Goal: Navigation & Orientation: Find specific page/section

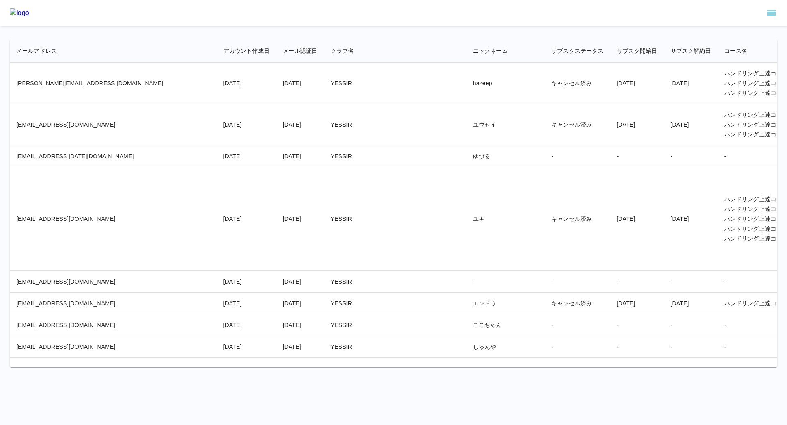
click at [769, 9] on icon "sidemenu" at bounding box center [771, 13] width 10 height 10
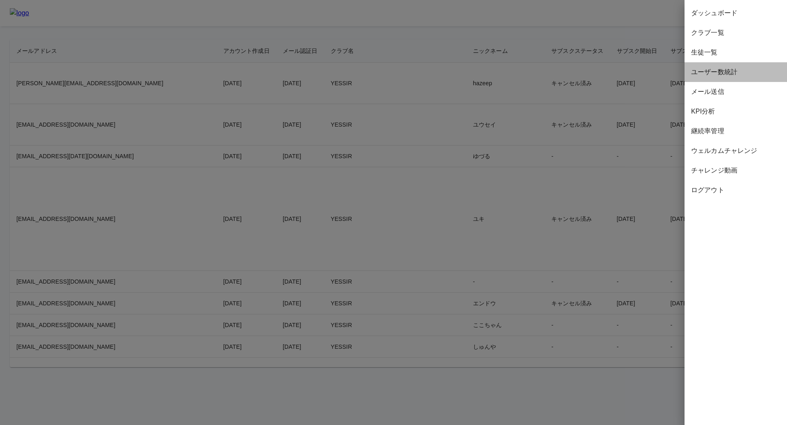
click at [717, 66] on div "ユーザー数統計" at bounding box center [735, 72] width 102 height 20
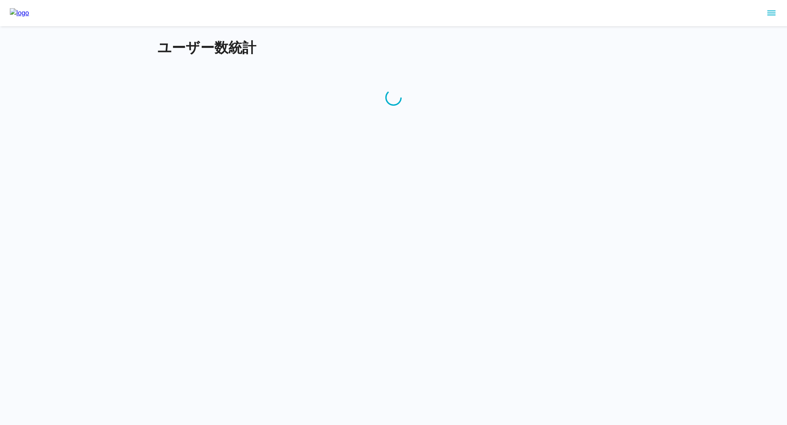
click at [767, 15] on icon "sidemenu" at bounding box center [771, 13] width 10 height 10
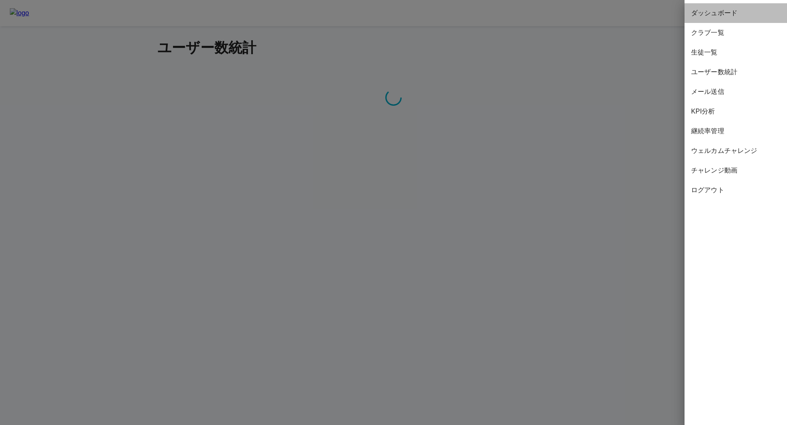
click at [720, 17] on span "ダッシュボード" at bounding box center [735, 13] width 89 height 10
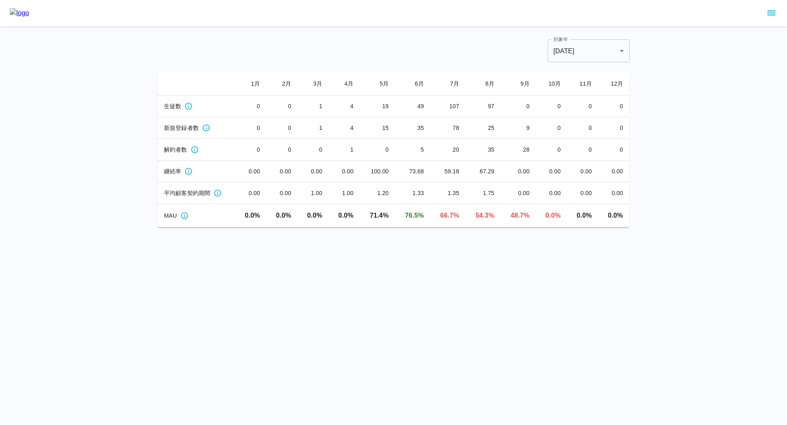
click at [776, 17] on button "sidemenu" at bounding box center [771, 13] width 14 height 14
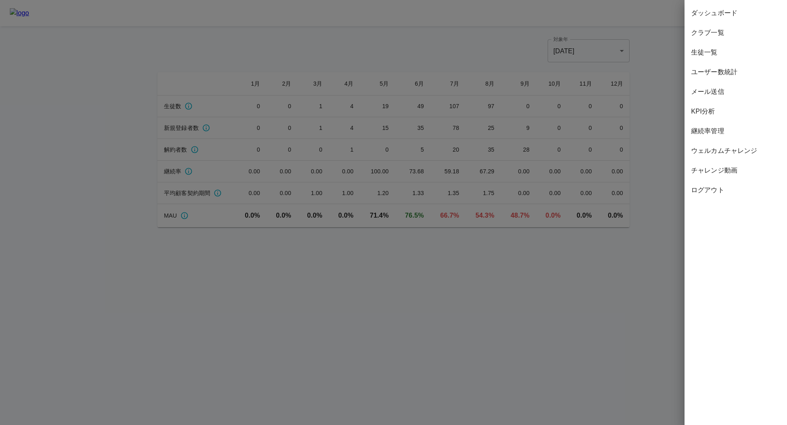
click at [719, 132] on span "継続率管理" at bounding box center [735, 131] width 89 height 10
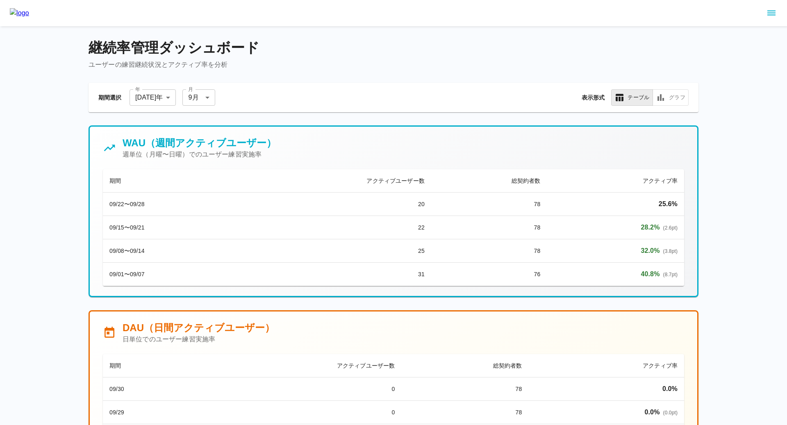
click at [665, 100] on icon "グラフ表示" at bounding box center [661, 98] width 10 height 10
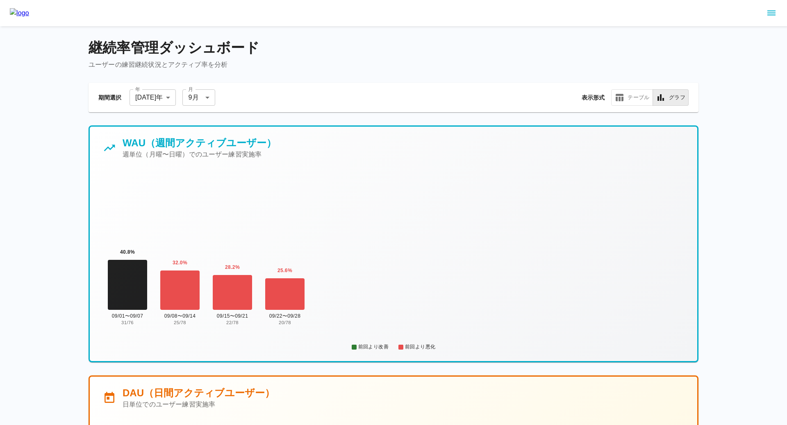
click at [631, 100] on button "テーブル" at bounding box center [632, 97] width 42 height 16
